Goal: Navigation & Orientation: Find specific page/section

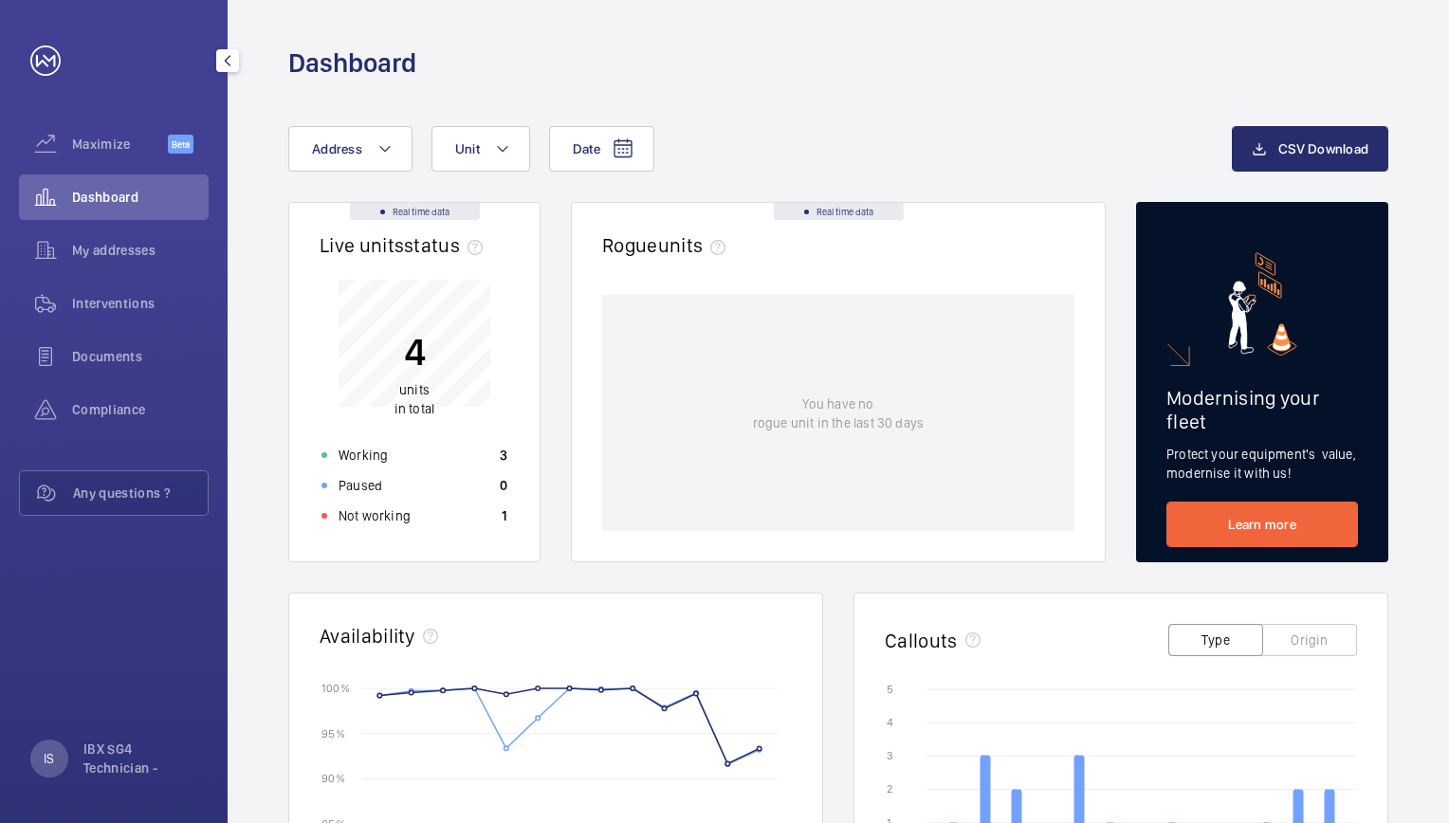
click at [119, 416] on span "Compliance" at bounding box center [140, 409] width 137 height 19
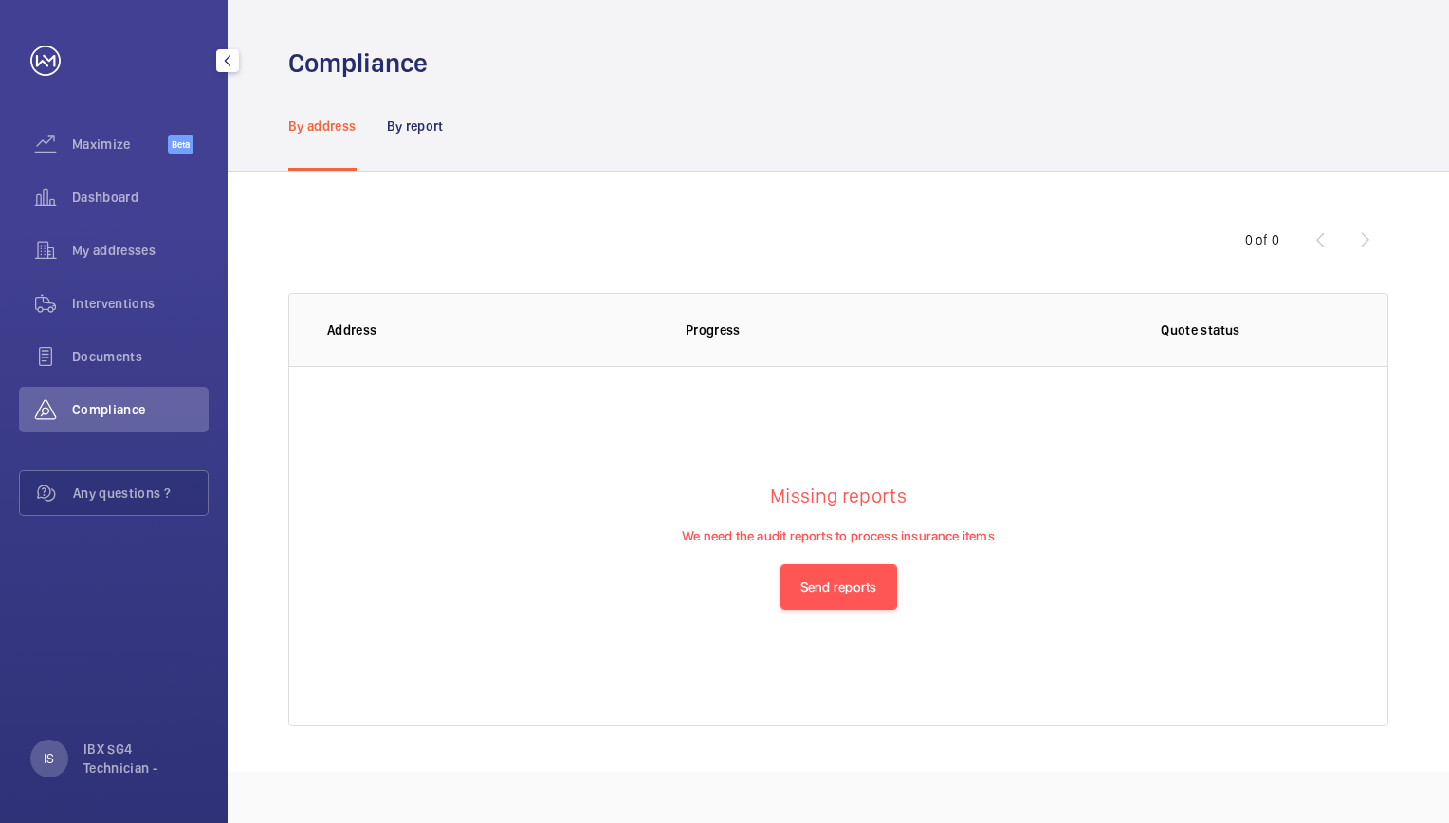
click at [123, 362] on span "Documents" at bounding box center [140, 356] width 137 height 19
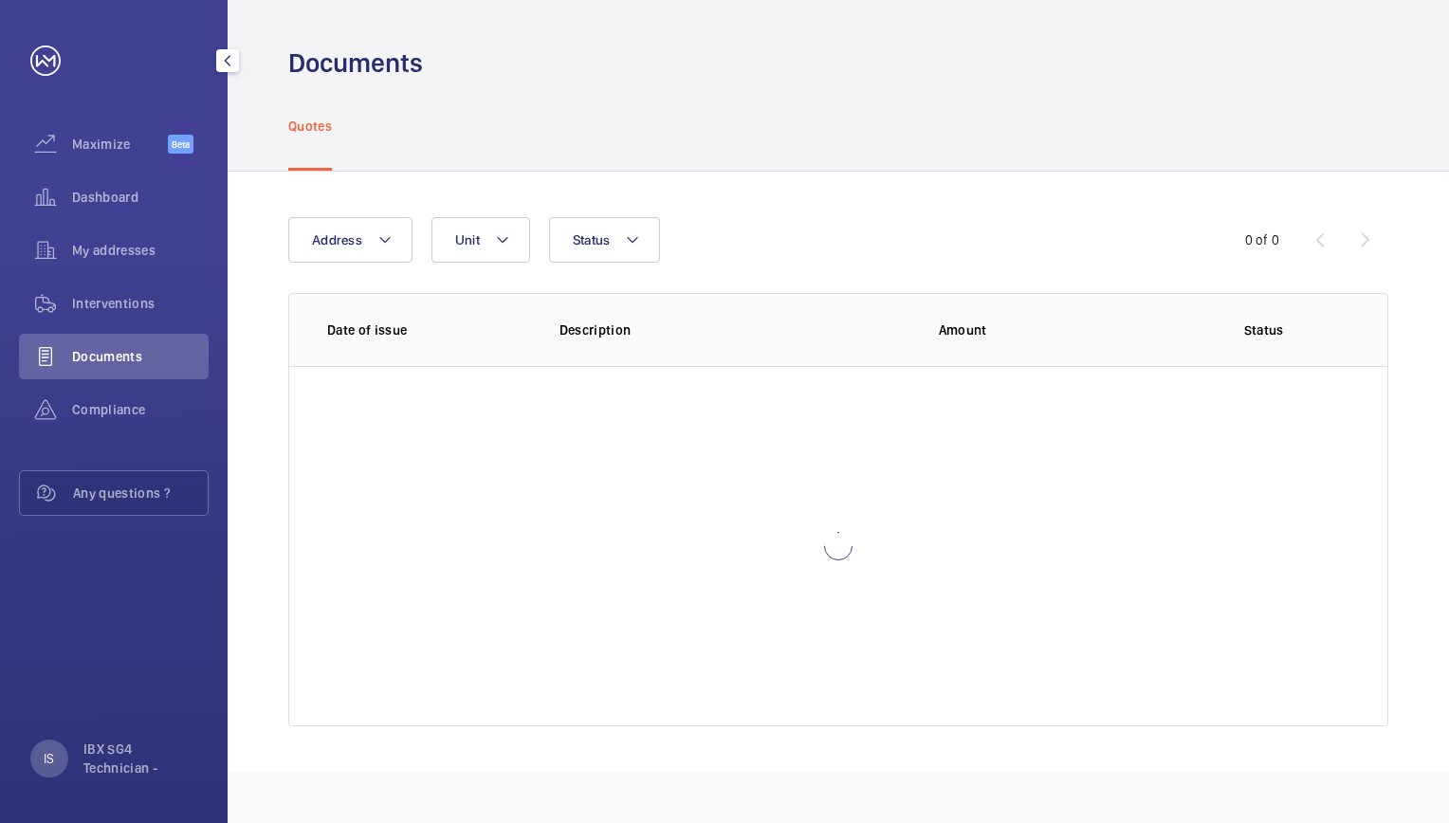
click at [149, 306] on span "Interventions" at bounding box center [140, 303] width 137 height 19
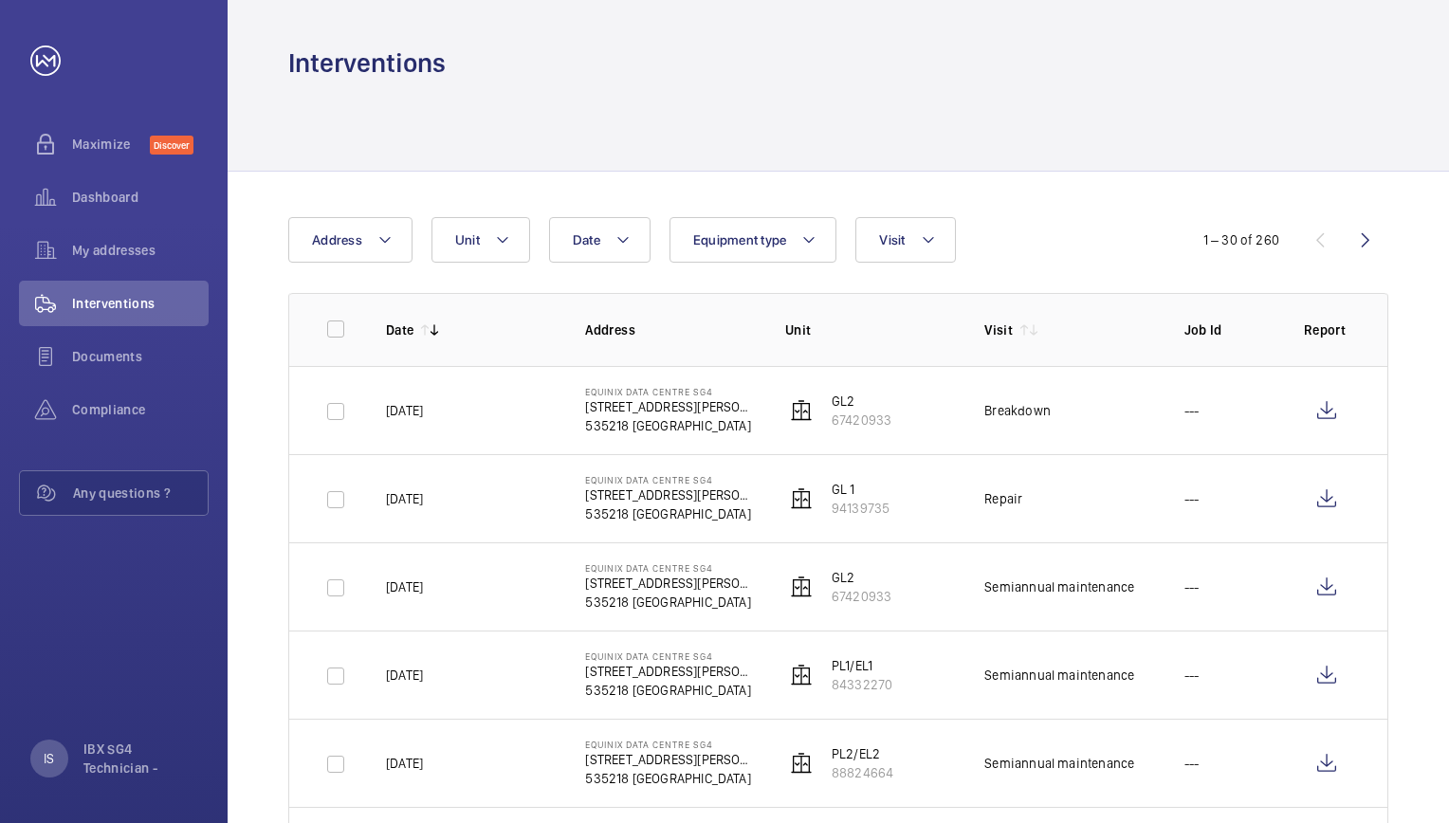
drag, startPoint x: 813, startPoint y: 153, endPoint x: 802, endPoint y: 129, distance: 25.9
click at [813, 153] on div at bounding box center [838, 126] width 1100 height 90
